Goal: Find contact information: Find contact information

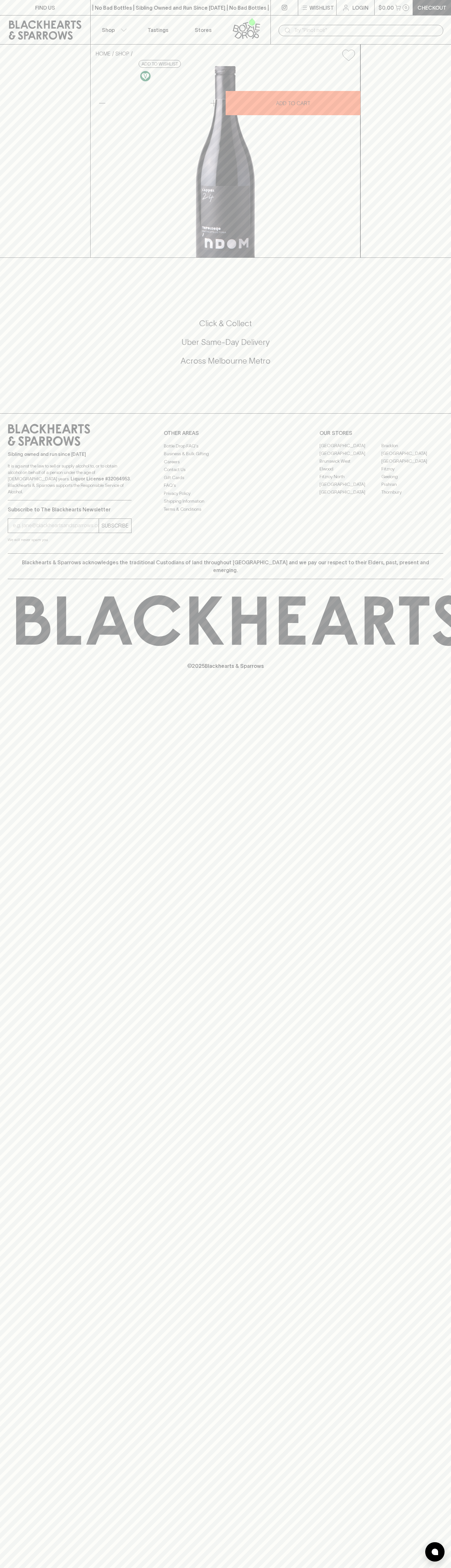
click at [260, 30] on icon at bounding box center [247, 28] width 37 height 21
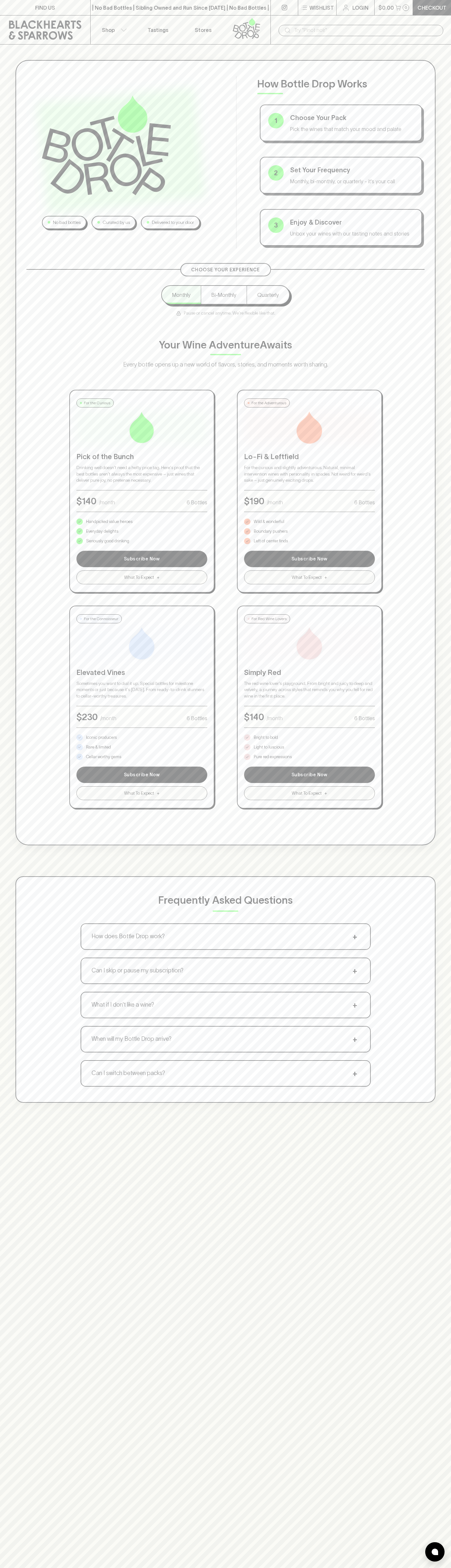
click at [445, 1033] on div "No bad bottles Curated by us Delivered to your door How Bottle Drop Works 1 Cho…" at bounding box center [225, 581] width 451 height 1074
click at [451, 1567] on html "FIND US | No Bad Bottles | Sibling Owned and Run Since 2006 | No Bad Bottles | …" at bounding box center [225, 1013] width 451 height 2027
click at [12, 676] on div "No bad bottles Curated by us Delivered to your door How Bottle Drop Works 1 Cho…" at bounding box center [225, 581] width 451 height 1074
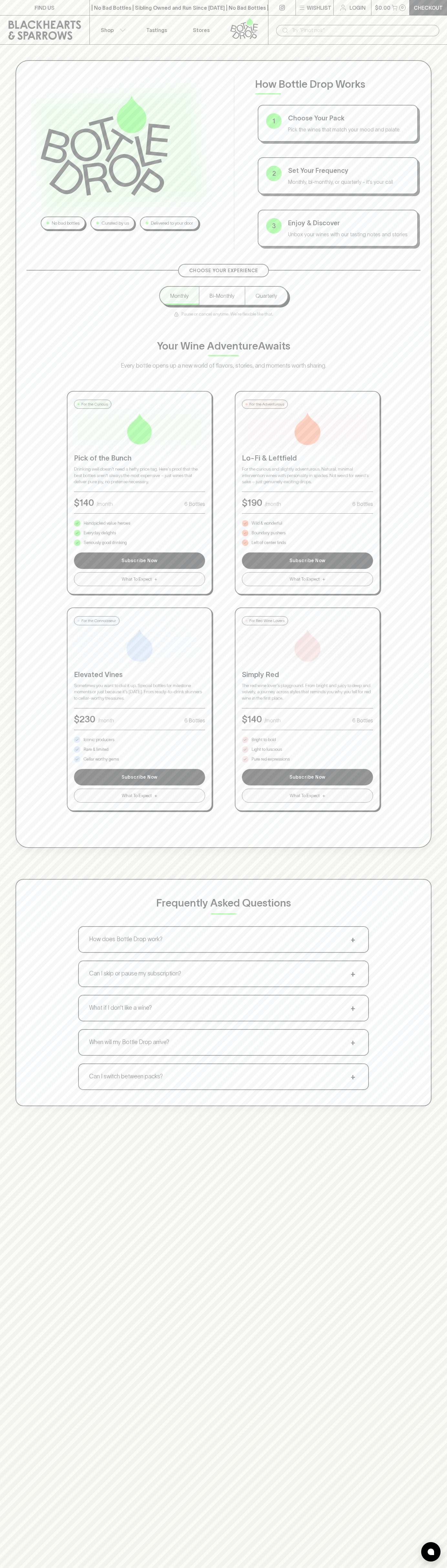
click at [264, 740] on p "Bright to bold" at bounding box center [263, 740] width 24 height 7
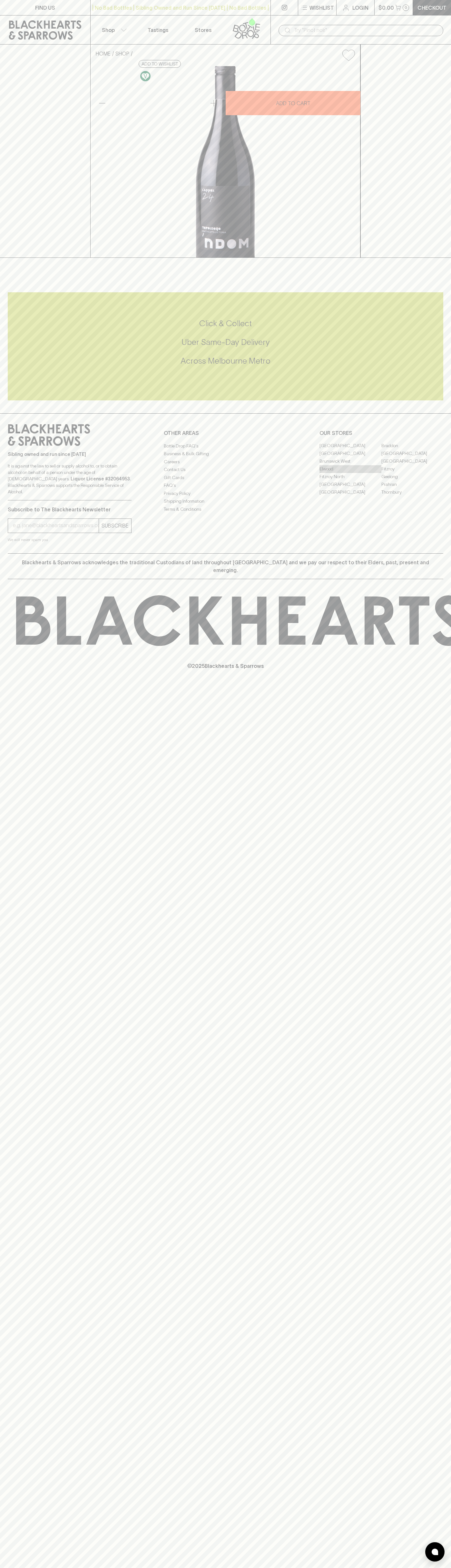
click at [351, 473] on link "Elwood" at bounding box center [351, 469] width 62 height 8
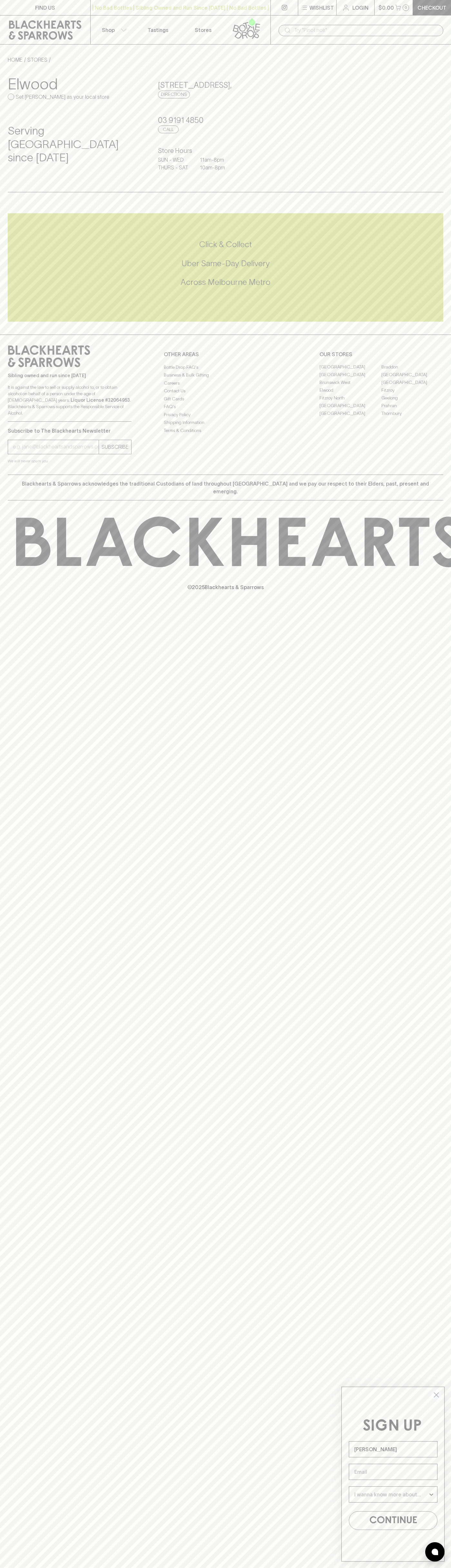
type input "John Smith"
